Goal: Task Accomplishment & Management: Complete application form

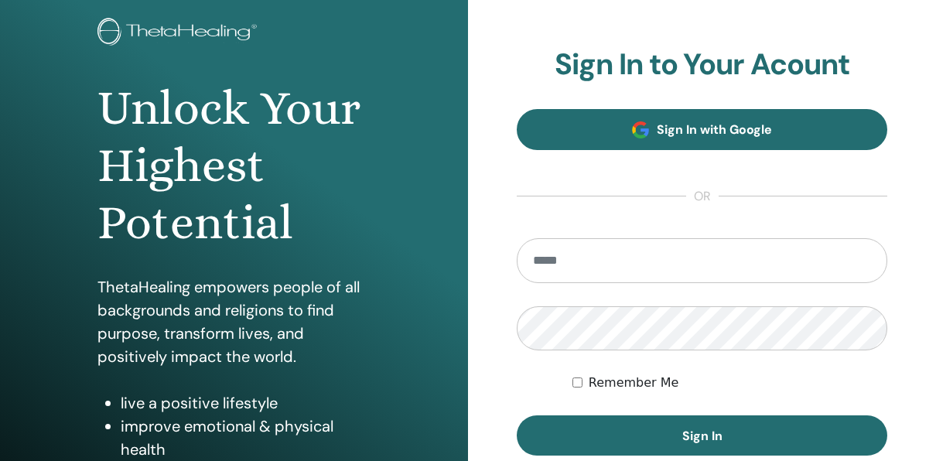
scroll to position [232, 0]
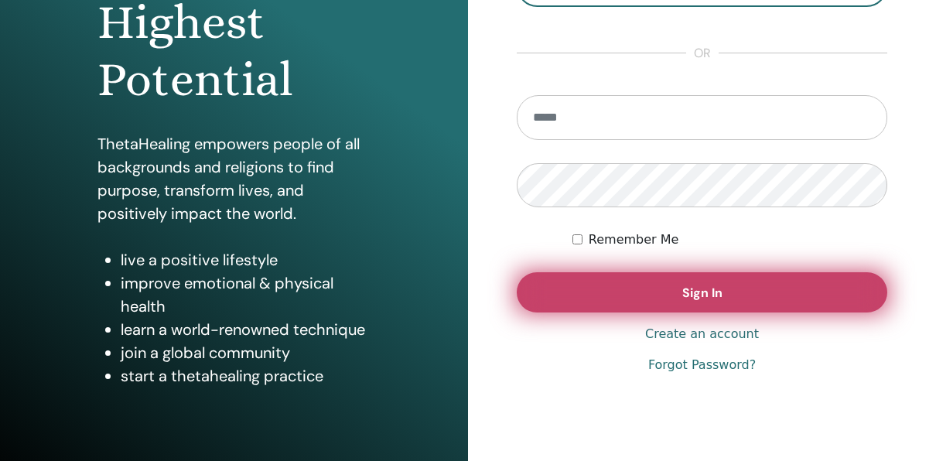
type input "**********"
click at [747, 292] on button "Sign In" at bounding box center [702, 292] width 371 height 40
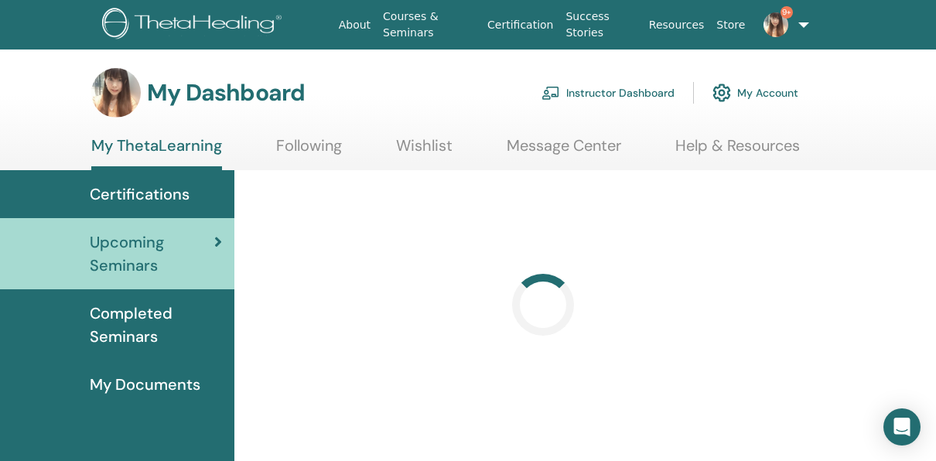
click at [607, 89] on link "Instructor Dashboard" at bounding box center [608, 93] width 133 height 34
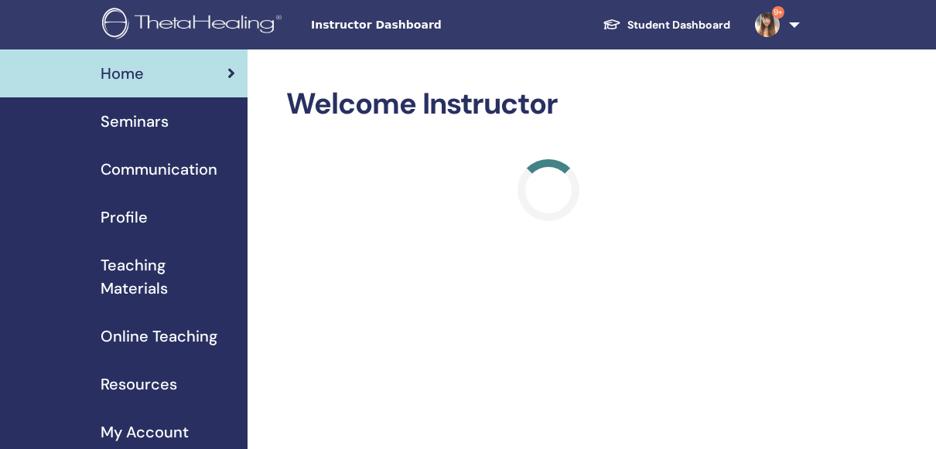
click at [149, 125] on span "Seminars" at bounding box center [135, 121] width 68 height 23
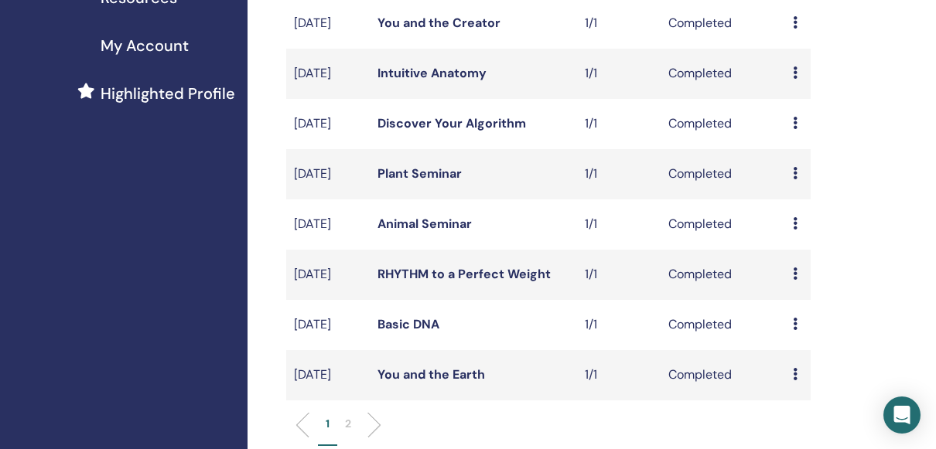
scroll to position [619, 0]
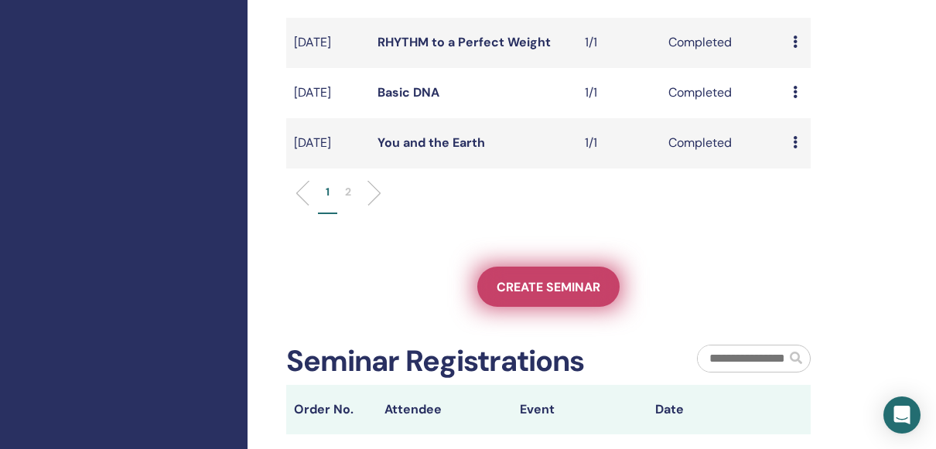
click at [566, 296] on span "Create seminar" at bounding box center [549, 287] width 104 height 16
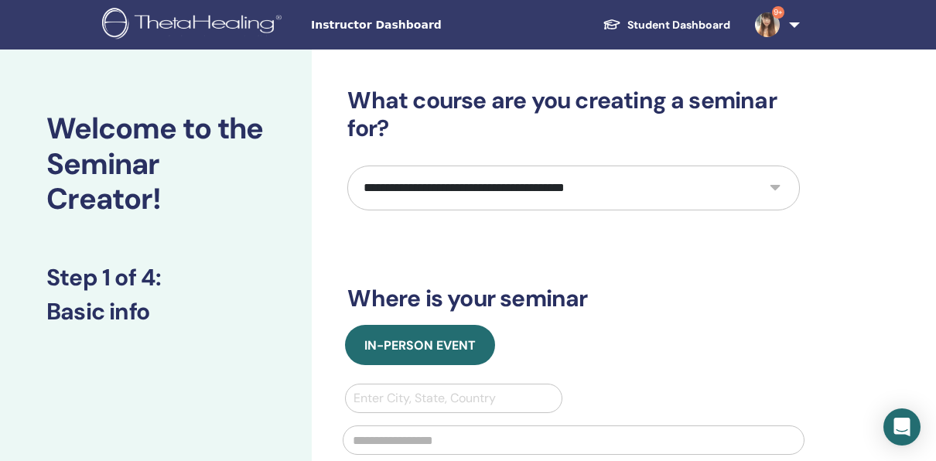
click at [759, 186] on select "**********" at bounding box center [573, 188] width 453 height 45
select select "**"
click at [347, 166] on select "**********" at bounding box center [573, 188] width 453 height 45
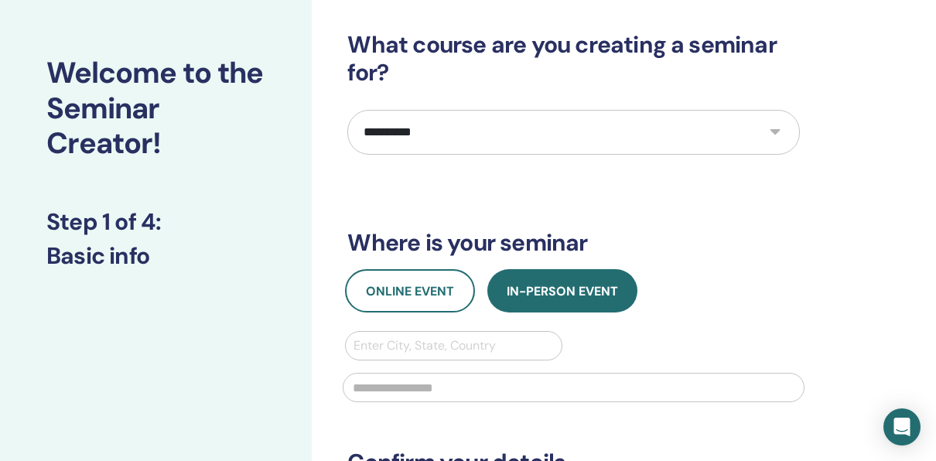
scroll to position [77, 0]
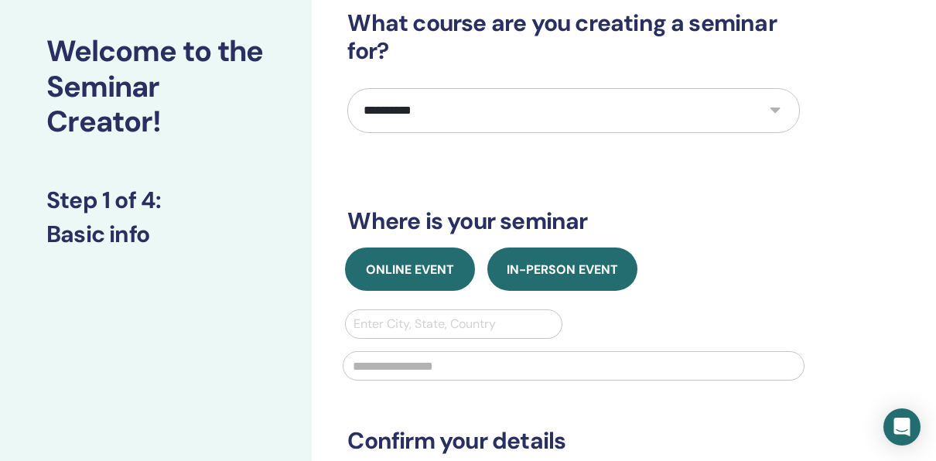
click at [460, 265] on button "Online Event" at bounding box center [410, 269] width 130 height 43
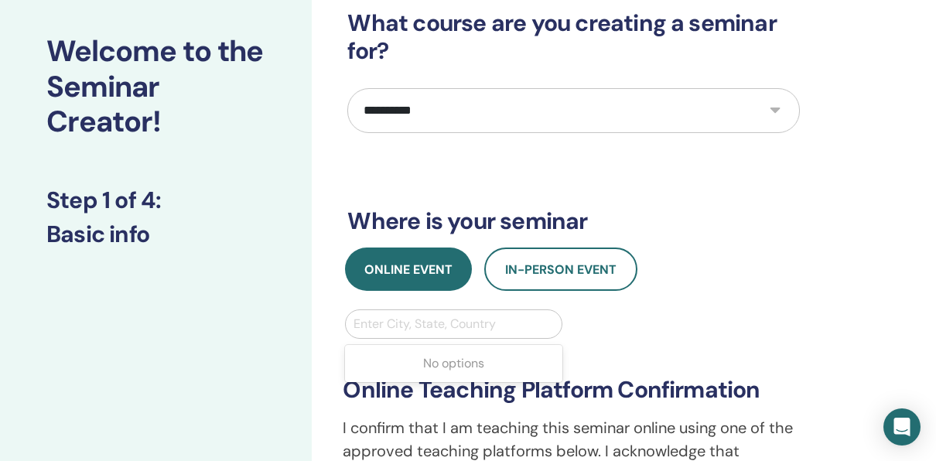
click at [409, 320] on div at bounding box center [454, 324] width 200 height 22
type input "*****"
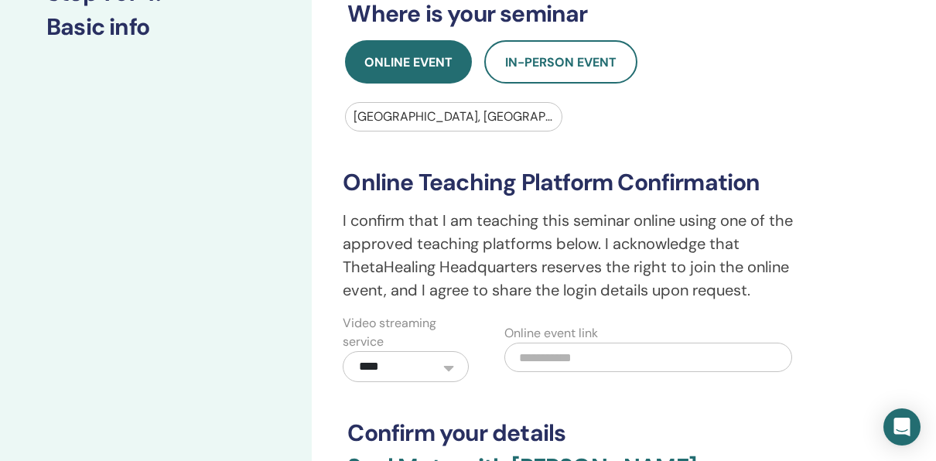
scroll to position [309, 0]
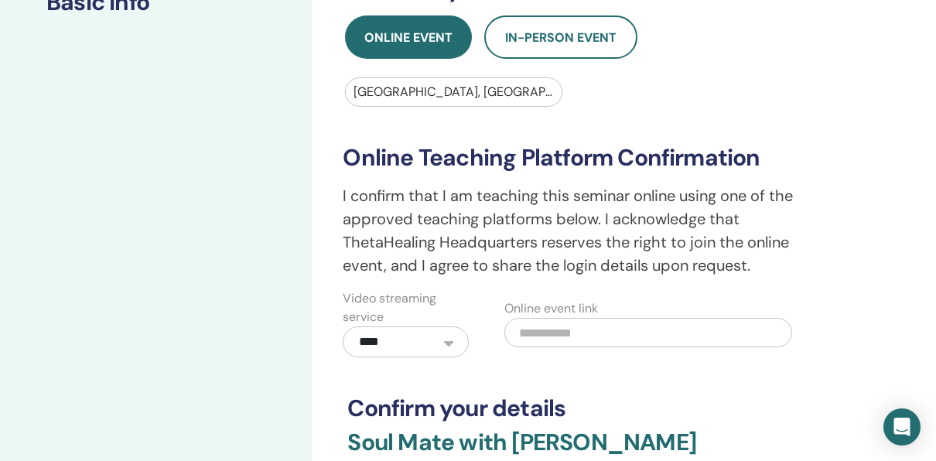
click at [545, 328] on input "text" at bounding box center [648, 332] width 288 height 29
paste input "**********"
type input "**********"
drag, startPoint x: 649, startPoint y: 331, endPoint x: 463, endPoint y: 330, distance: 185.7
click at [491, 333] on div "**********" at bounding box center [573, 323] width 485 height 68
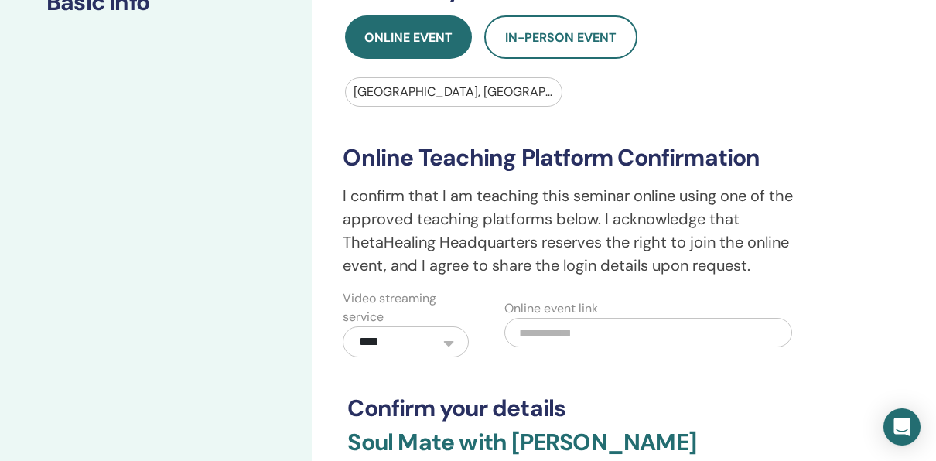
click at [530, 327] on input "text" at bounding box center [648, 332] width 288 height 29
paste input "**********"
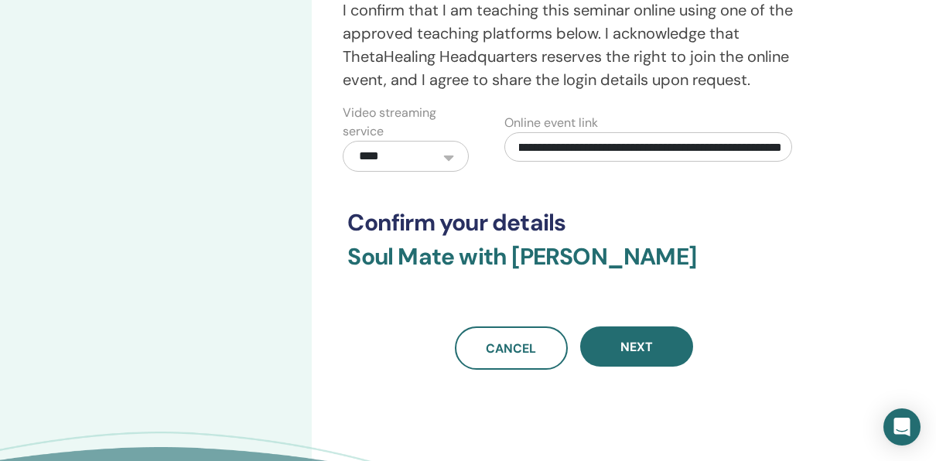
scroll to position [619, 0]
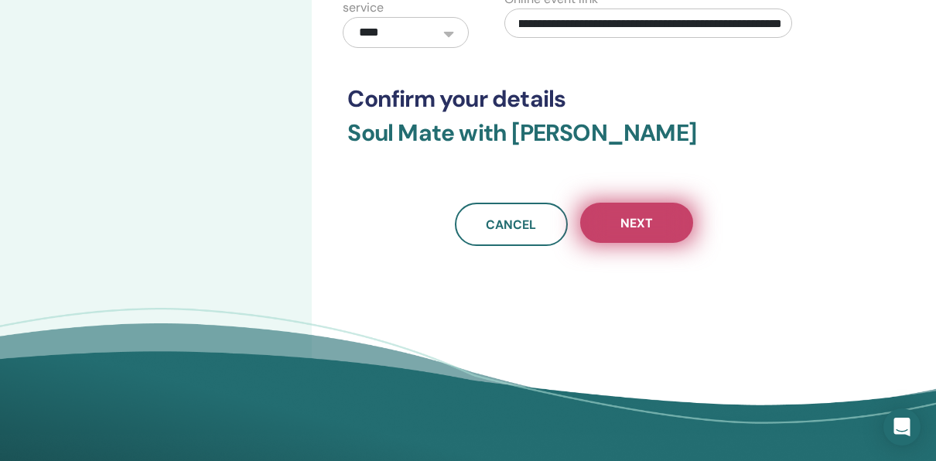
type input "**********"
click at [651, 221] on span "Next" at bounding box center [636, 223] width 32 height 16
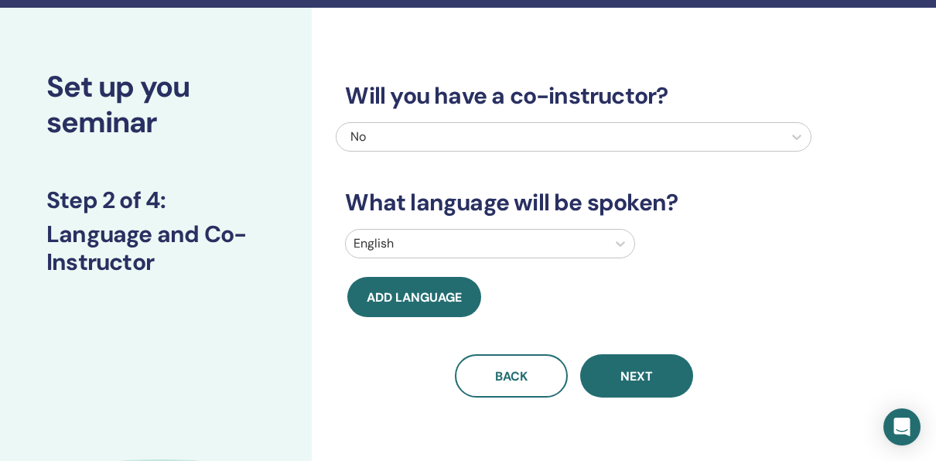
scroll to position [0, 0]
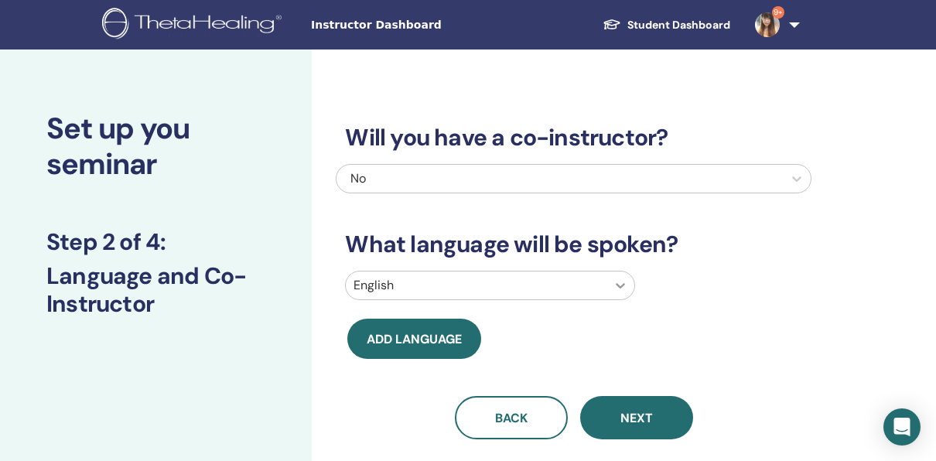
click at [620, 280] on icon at bounding box center [620, 285] width 15 height 15
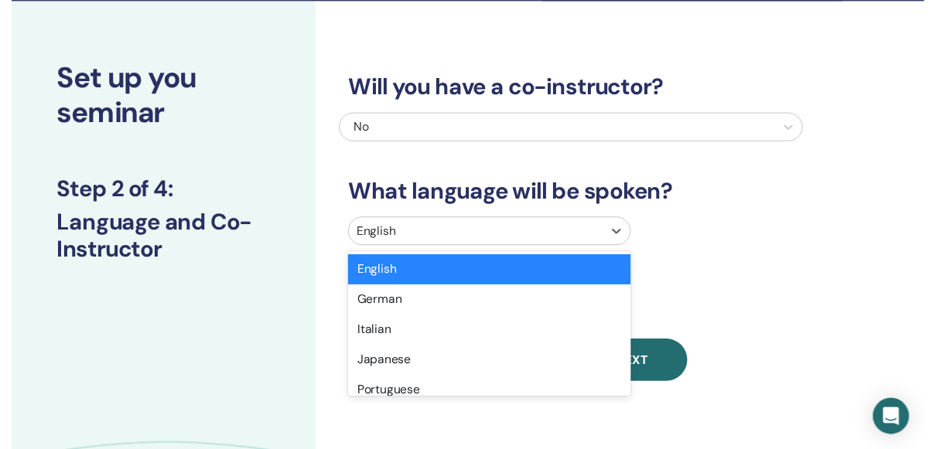
scroll to position [84, 0]
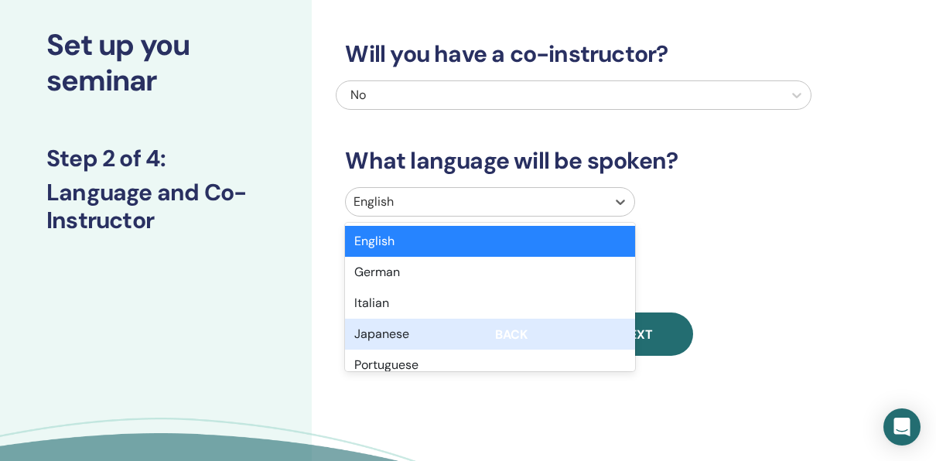
click at [465, 337] on div "Japanese" at bounding box center [490, 334] width 290 height 31
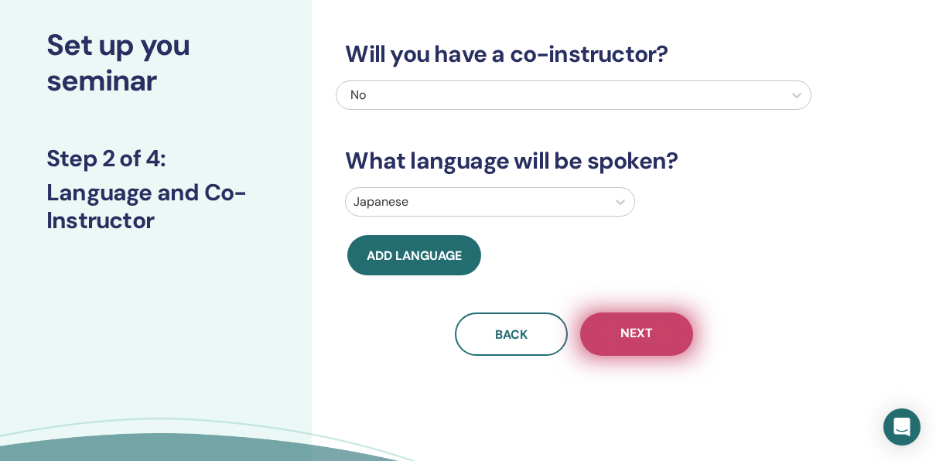
click at [630, 336] on span "Next" at bounding box center [636, 334] width 32 height 19
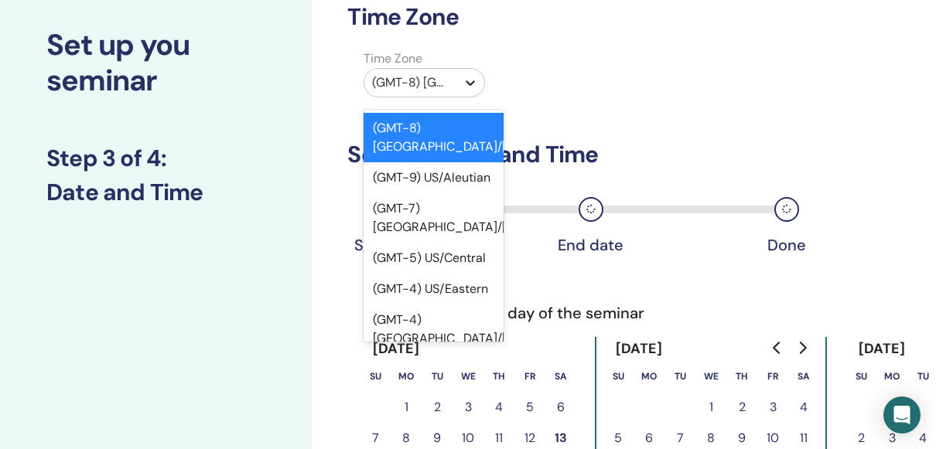
click at [470, 84] on icon at bounding box center [470, 82] width 9 height 5
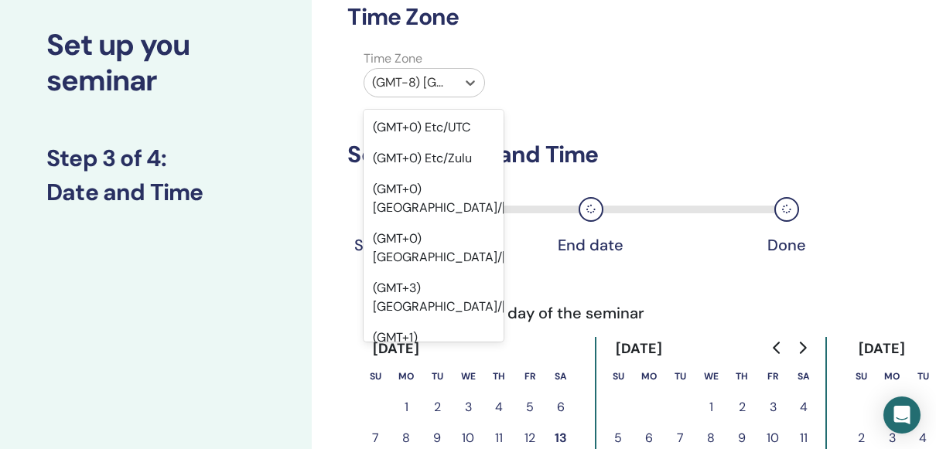
scroll to position [1779, 0]
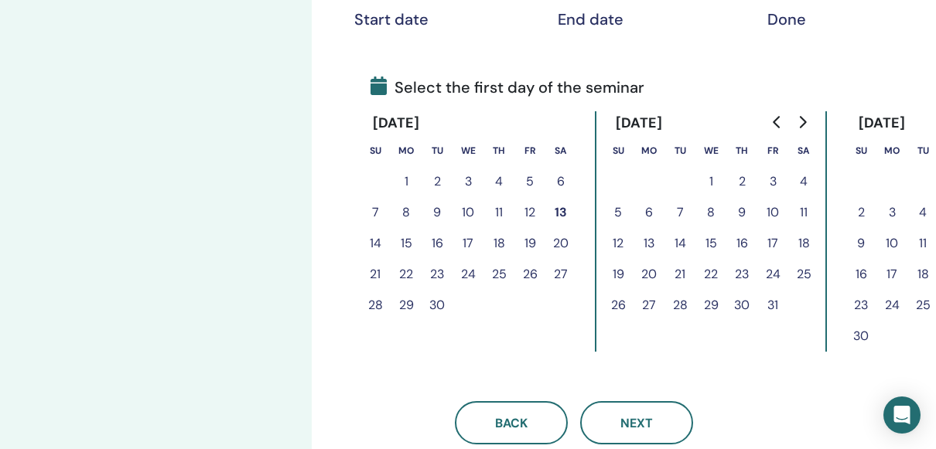
scroll to position [316, 0]
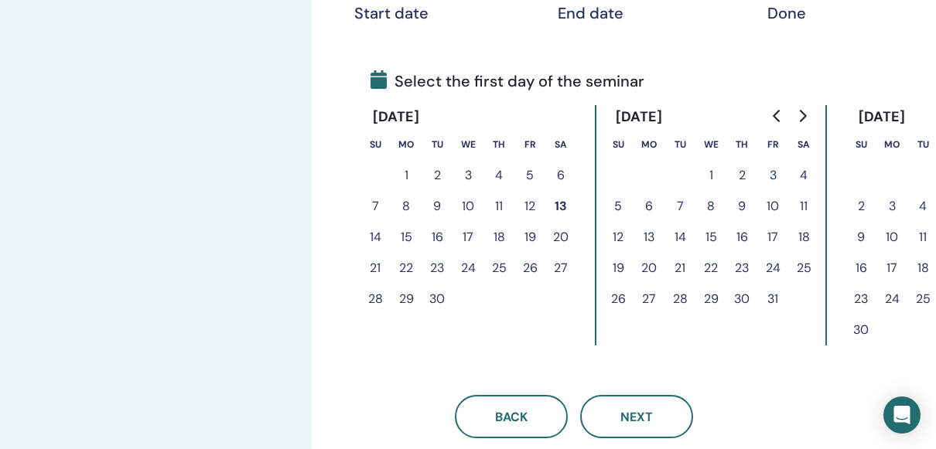
click at [497, 208] on button "11" at bounding box center [499, 206] width 31 height 31
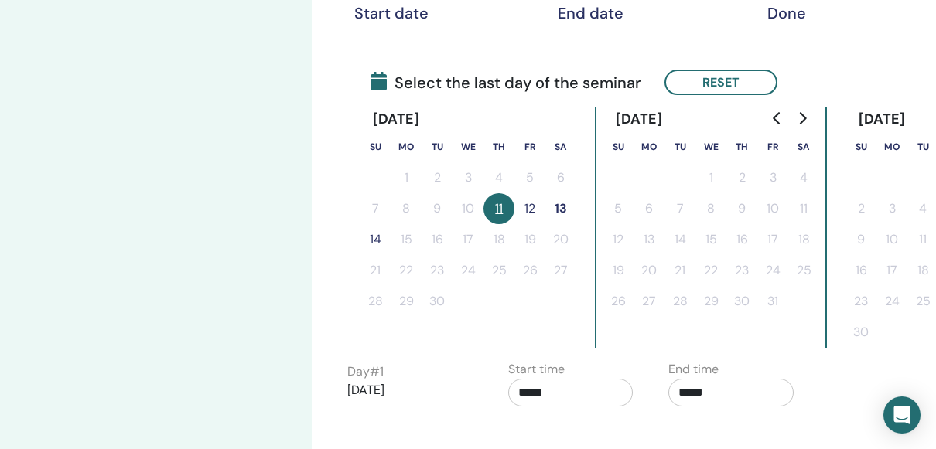
click at [528, 212] on button "12" at bounding box center [529, 208] width 31 height 31
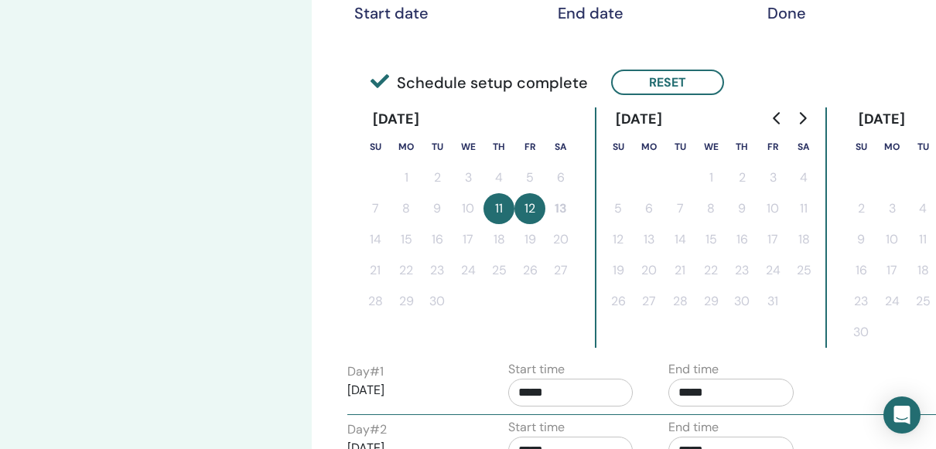
click at [493, 213] on button "11" at bounding box center [499, 208] width 31 height 31
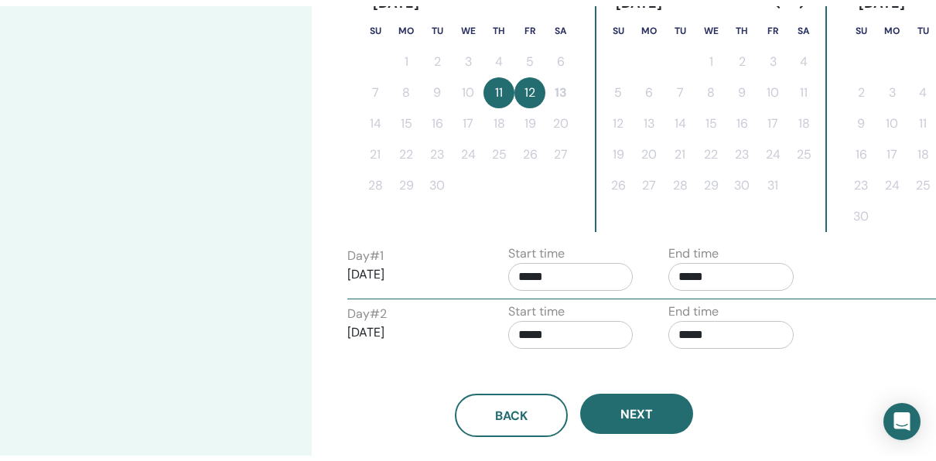
scroll to position [470, 0]
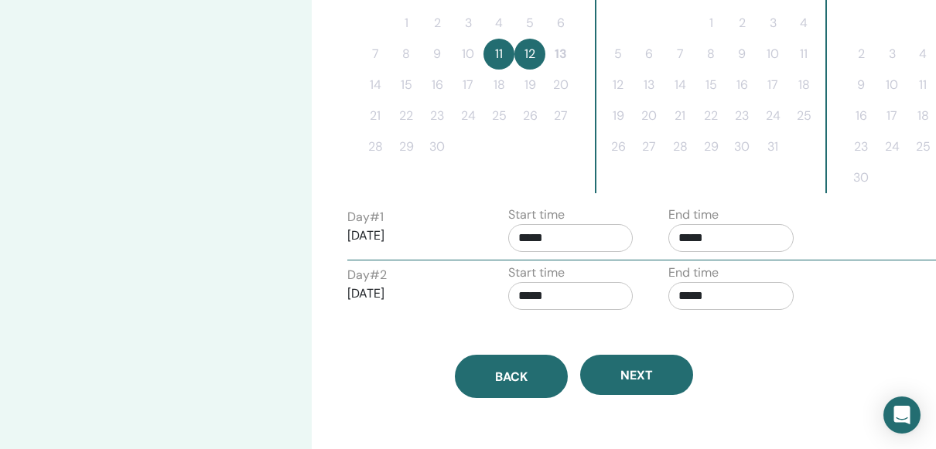
click at [544, 364] on button "Back" at bounding box center [511, 376] width 113 height 43
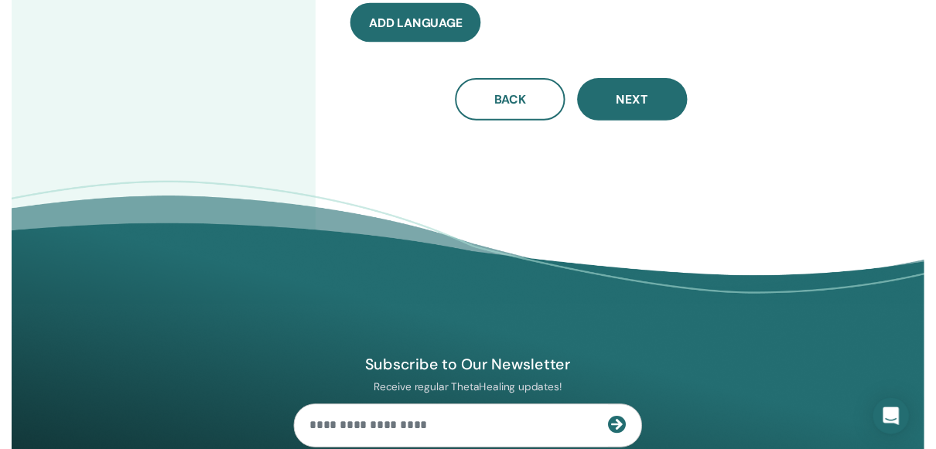
scroll to position [84, 0]
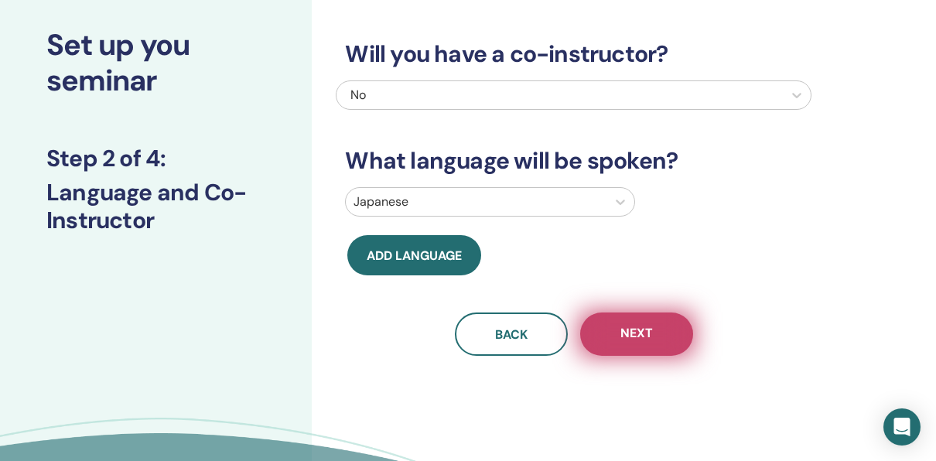
click at [630, 334] on span "Next" at bounding box center [636, 334] width 32 height 19
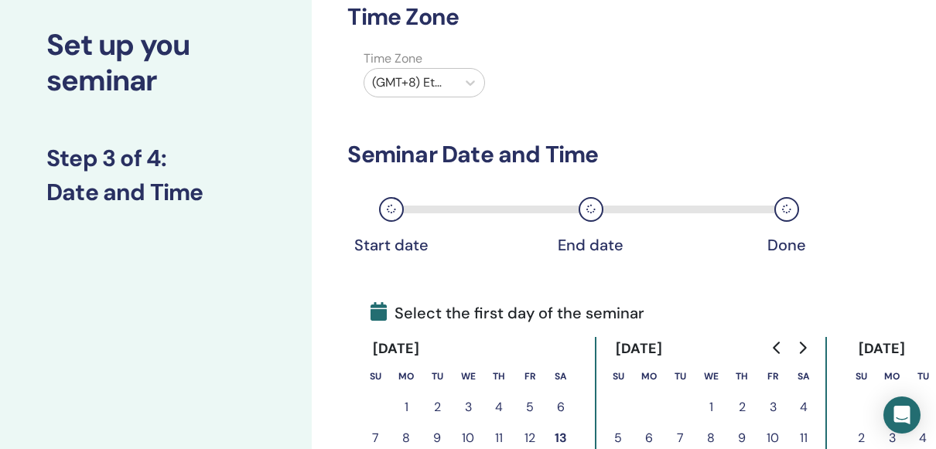
scroll to position [238, 0]
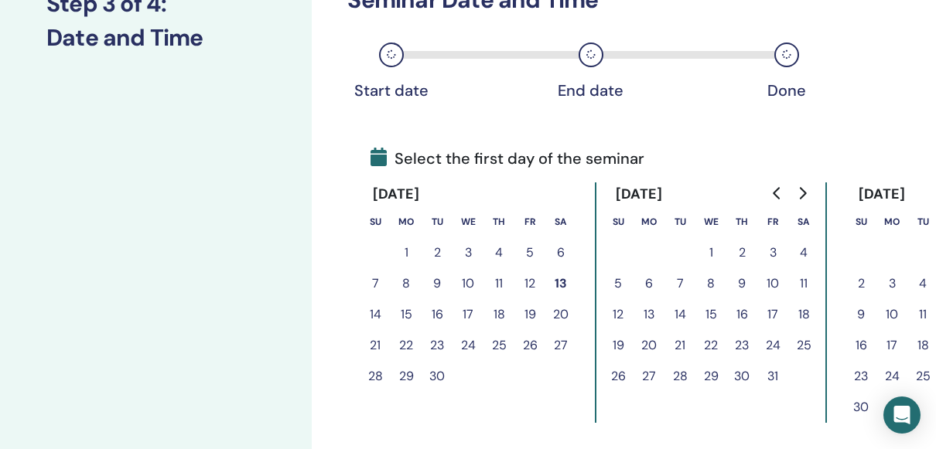
click at [530, 282] on button "12" at bounding box center [529, 283] width 31 height 31
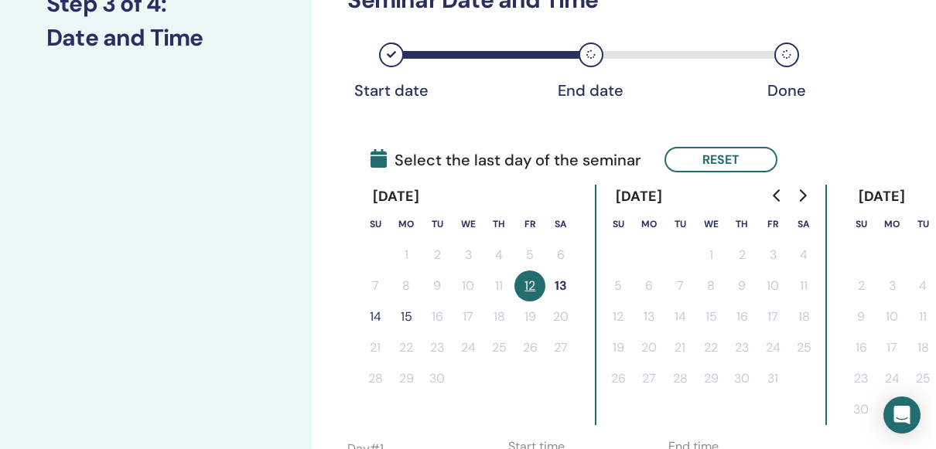
click at [558, 283] on button "13" at bounding box center [560, 286] width 31 height 31
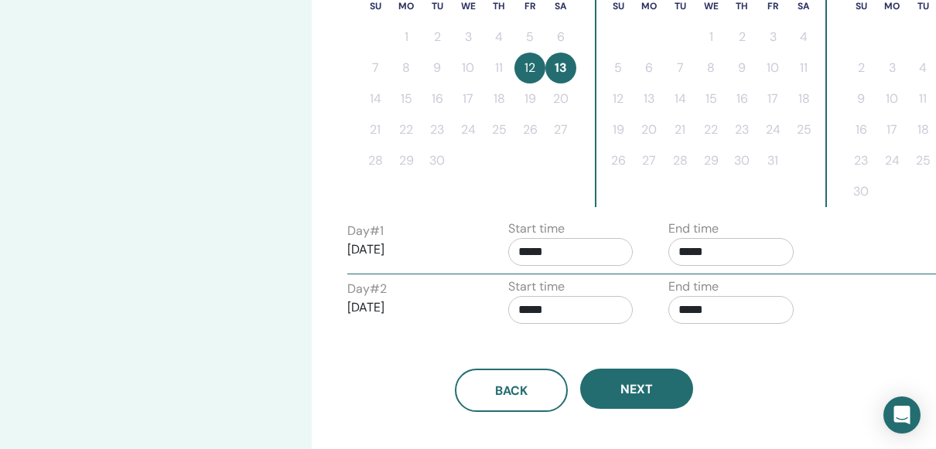
scroll to position [470, 0]
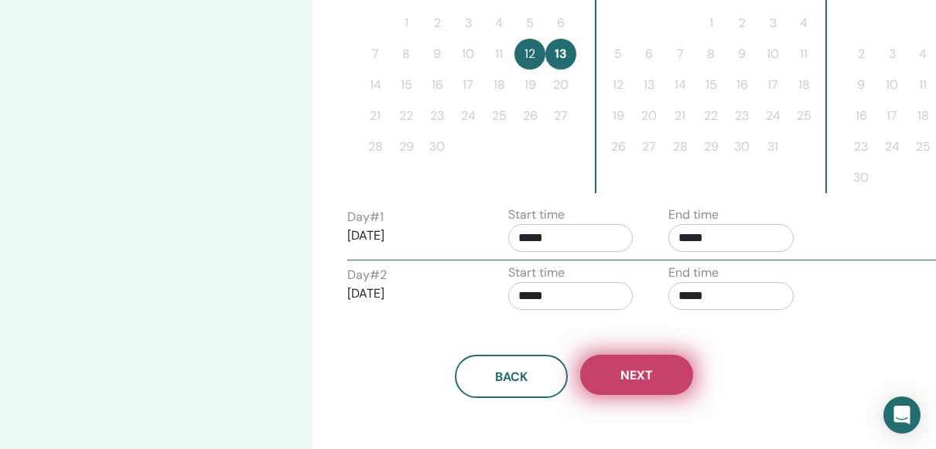
click at [632, 377] on span "Next" at bounding box center [636, 375] width 32 height 16
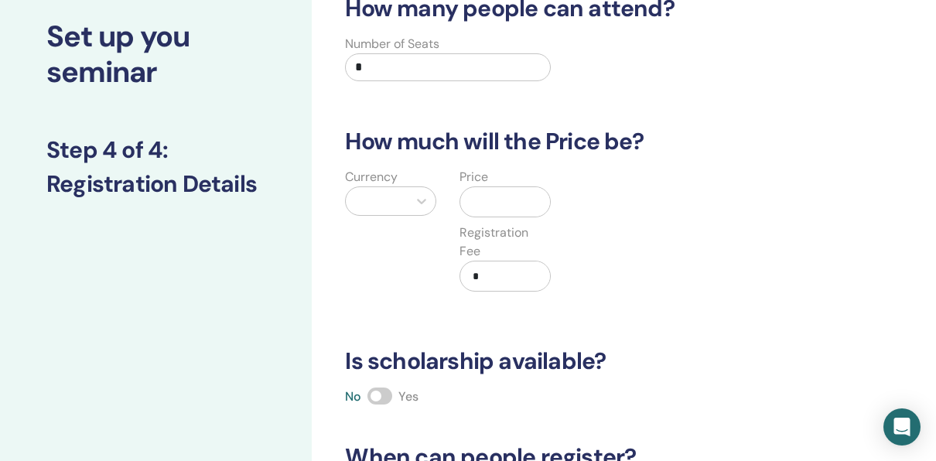
scroll to position [6, 0]
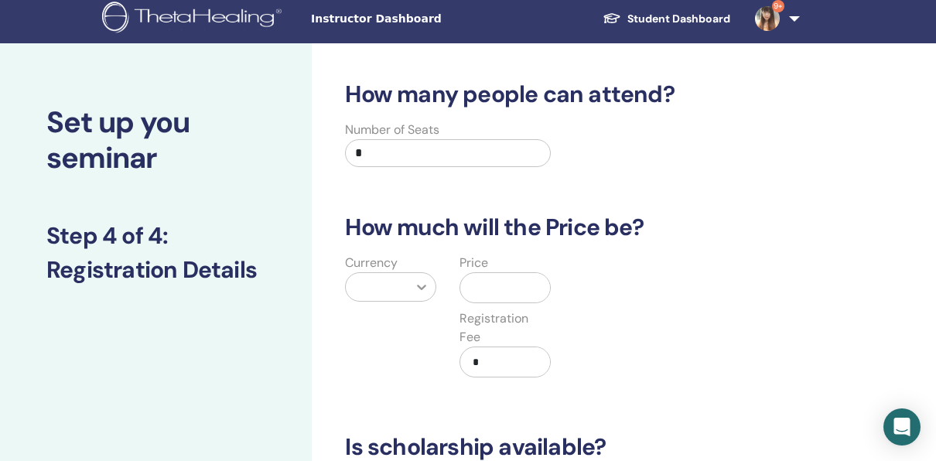
click at [419, 282] on icon at bounding box center [421, 286] width 15 height 15
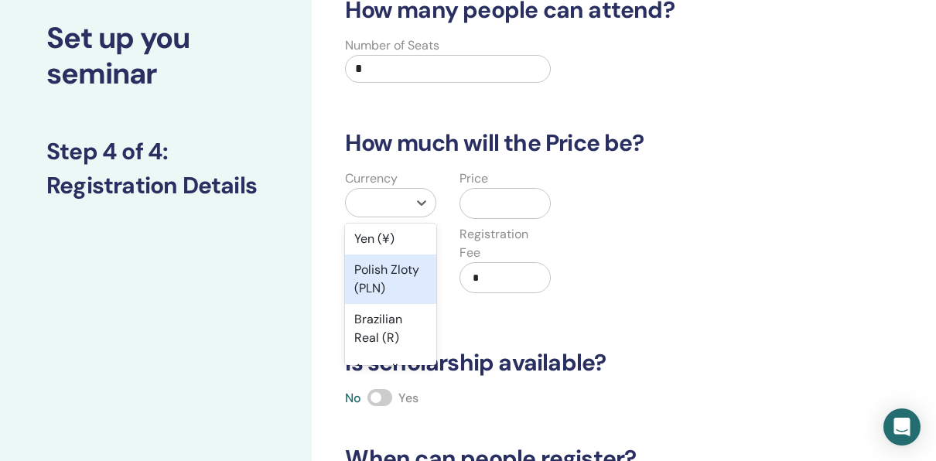
scroll to position [232, 0]
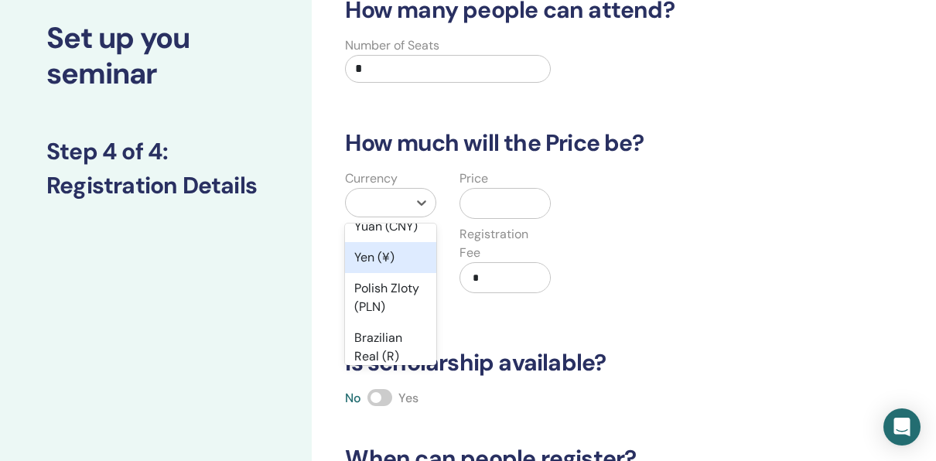
click at [402, 273] on div "Yen (¥)" at bounding box center [390, 257] width 91 height 31
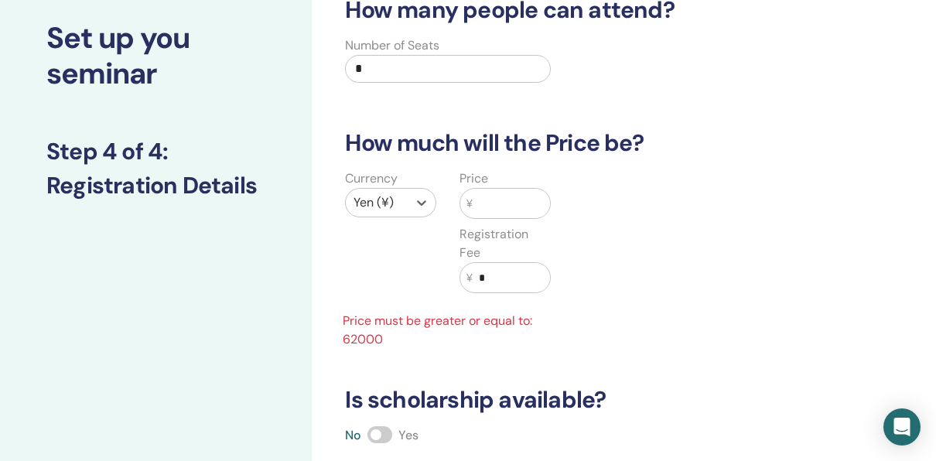
click at [488, 200] on input "text" at bounding box center [511, 203] width 77 height 29
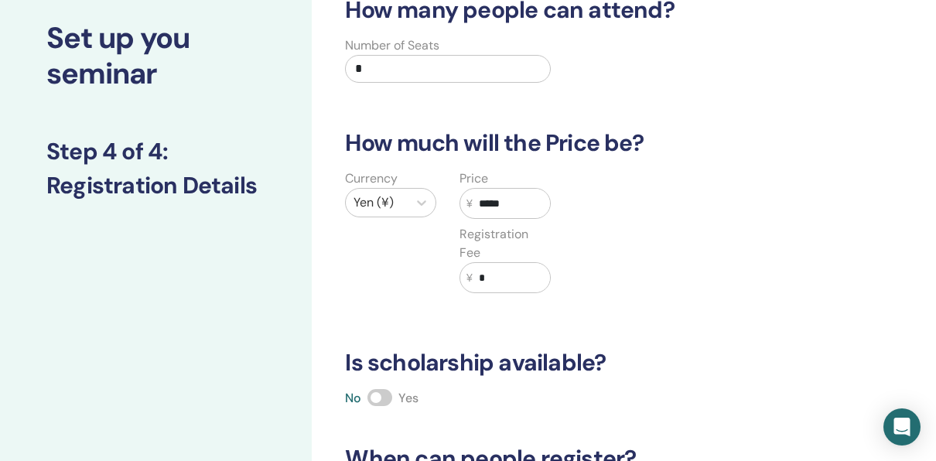
type input "*****"
click at [641, 268] on div "Currency Yen (¥) Price ¥ ***** Registration Fee ¥ *" at bounding box center [562, 240] width 476 height 142
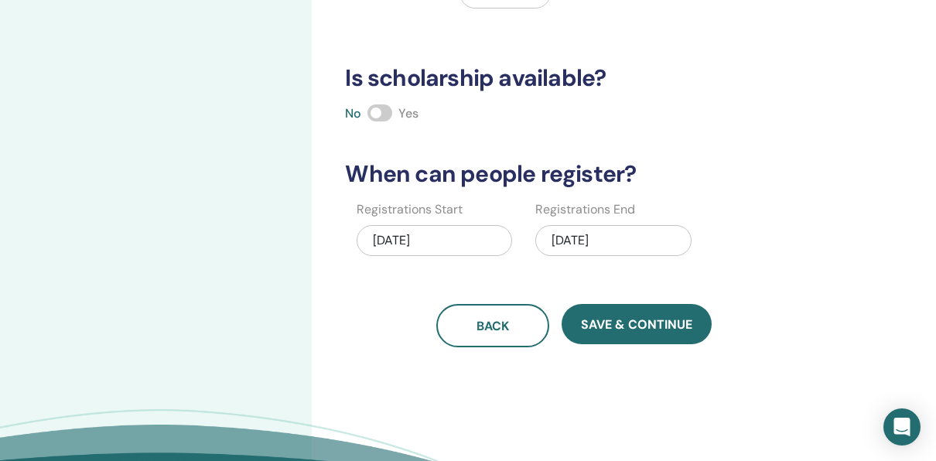
scroll to position [400, 0]
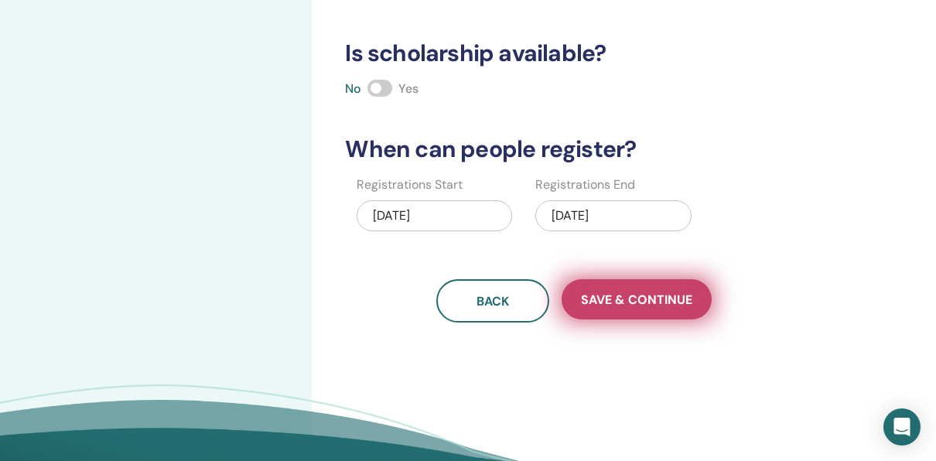
click at [633, 301] on span "Save & Continue" at bounding box center [636, 300] width 111 height 16
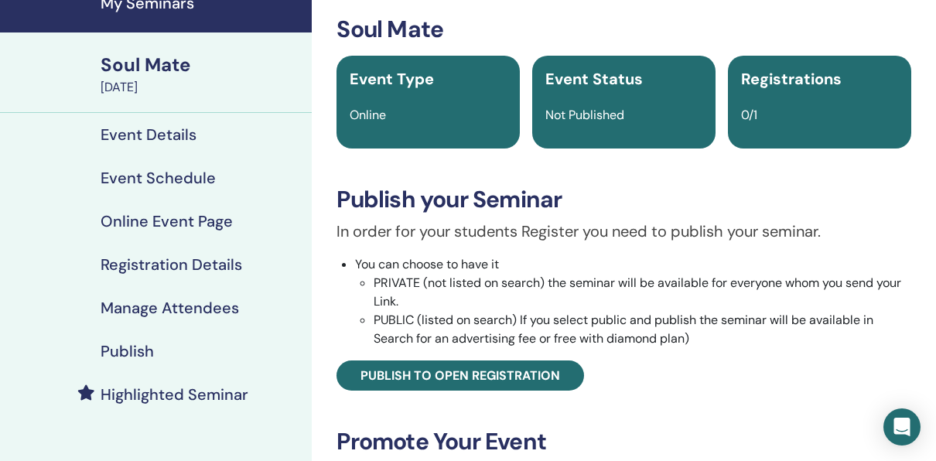
scroll to position [77, 0]
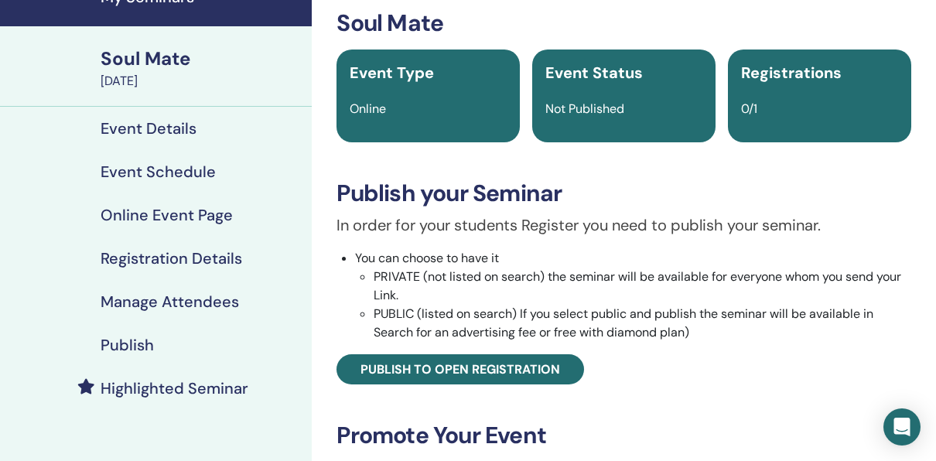
click at [155, 345] on div "Publish" at bounding box center [155, 345] width 287 height 19
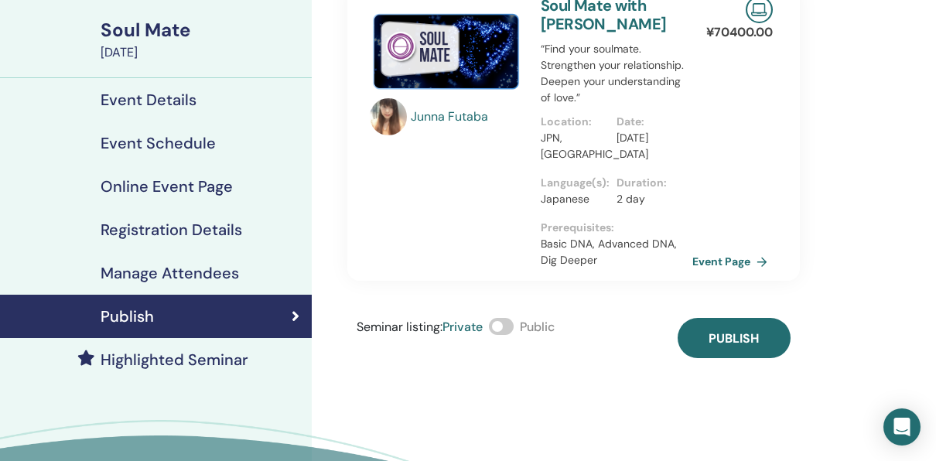
scroll to position [155, 0]
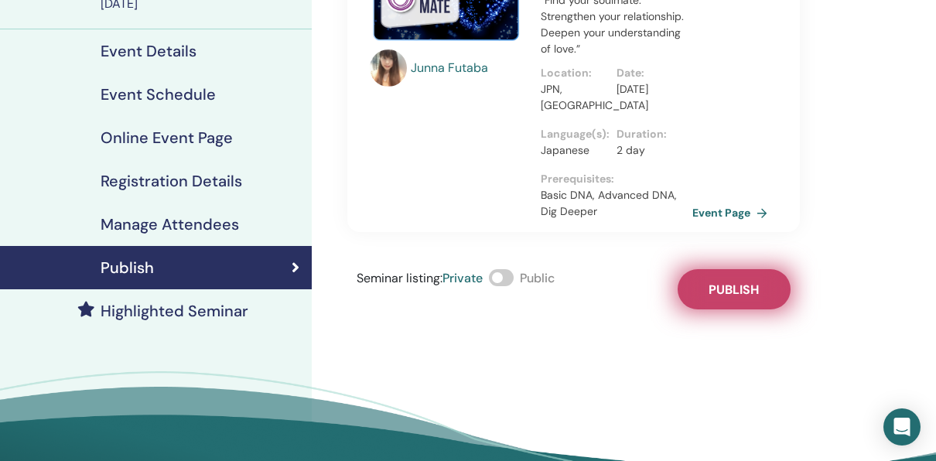
click at [731, 289] on span "Publish" at bounding box center [734, 290] width 50 height 16
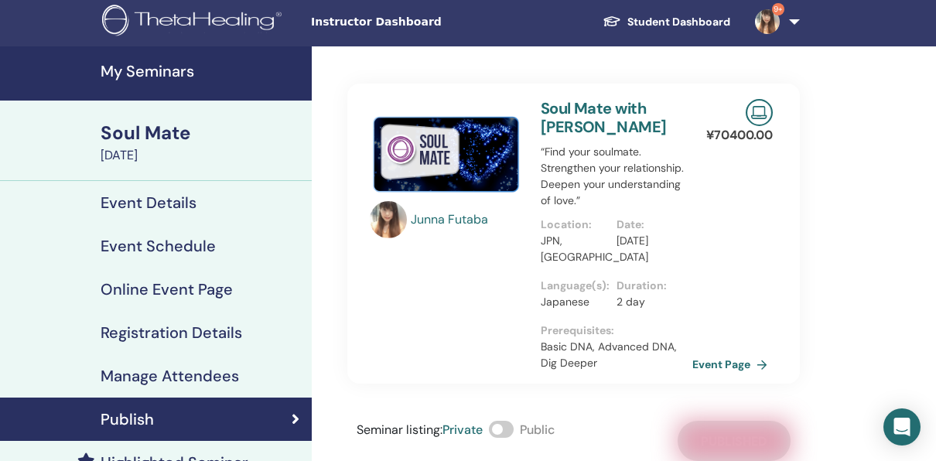
scroll to position [0, 0]
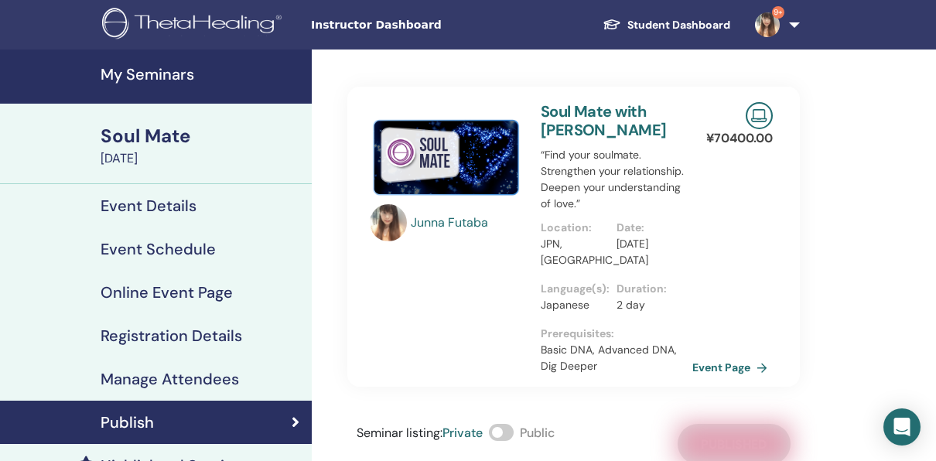
click at [182, 144] on div "Soul Mate" at bounding box center [202, 136] width 202 height 26
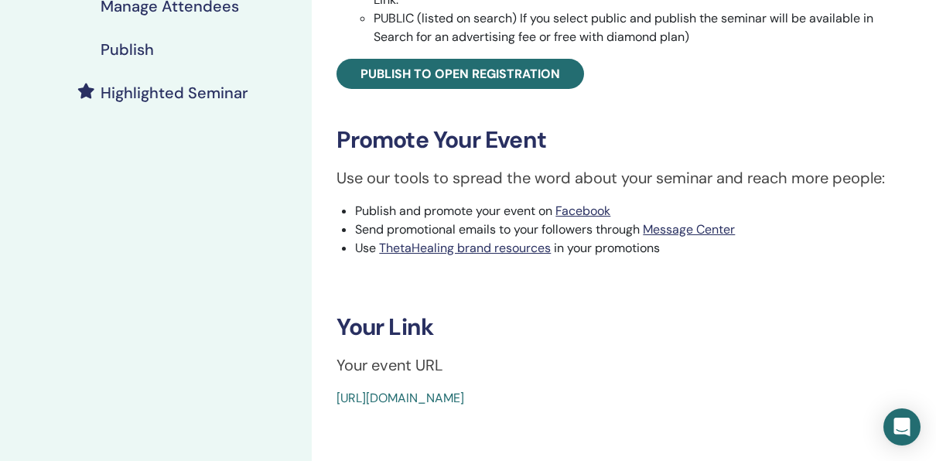
scroll to position [387, 0]
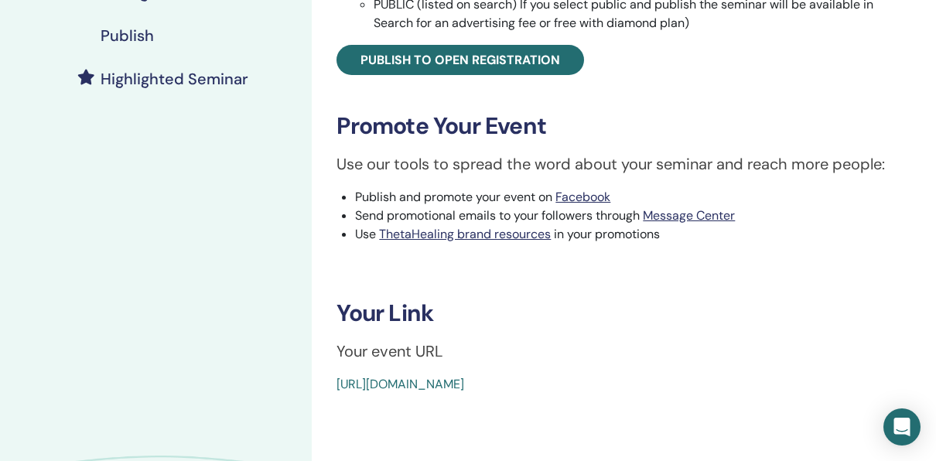
click at [456, 388] on link "https://www.thetahealing.com/seminar-377337-details.html" at bounding box center [401, 384] width 128 height 16
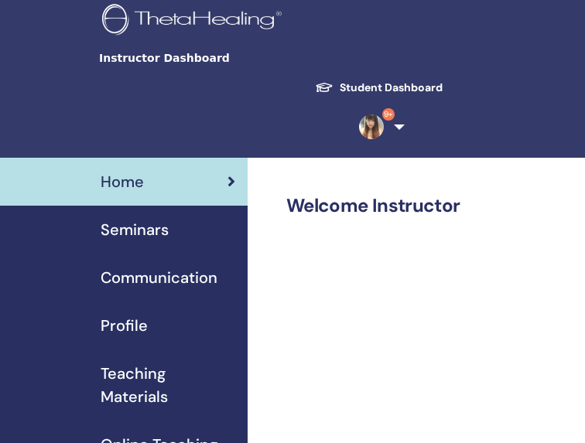
click at [137, 362] on span "Teaching Materials" at bounding box center [168, 385] width 135 height 46
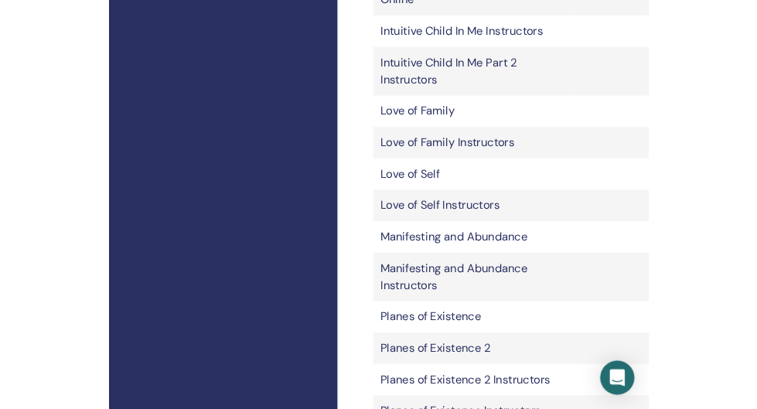
scroll to position [1857, 0]
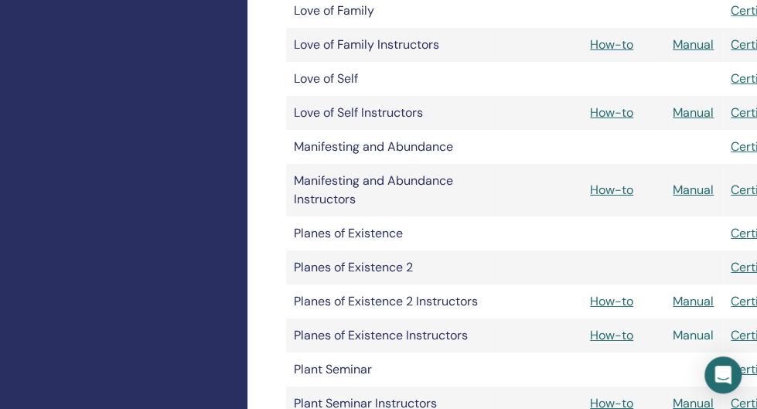
click at [584, 327] on link "Manual" at bounding box center [693, 335] width 41 height 16
